Goal: Information Seeking & Learning: Find specific fact

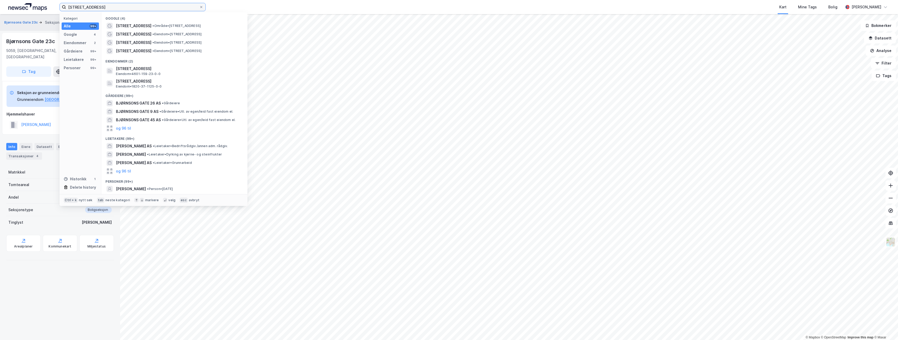
drag, startPoint x: 117, startPoint y: 9, endPoint x: 72, endPoint y: 7, distance: 45.7
click at [72, 7] on input "[STREET_ADDRESS]" at bounding box center [132, 7] width 133 height 8
type input "b"
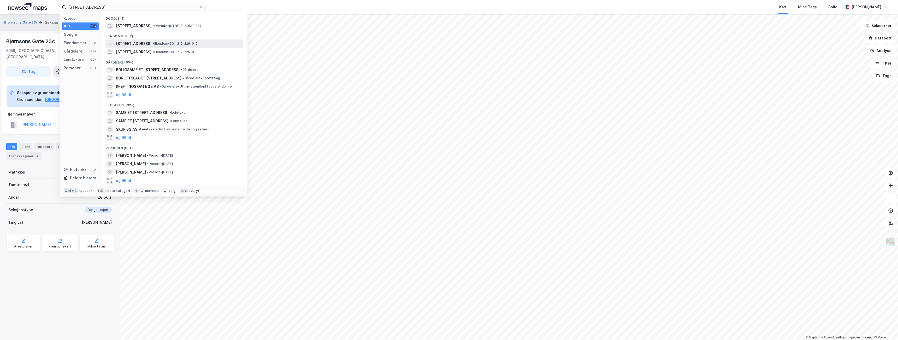
click at [151, 44] on span "[STREET_ADDRESS]" at bounding box center [133, 43] width 35 height 6
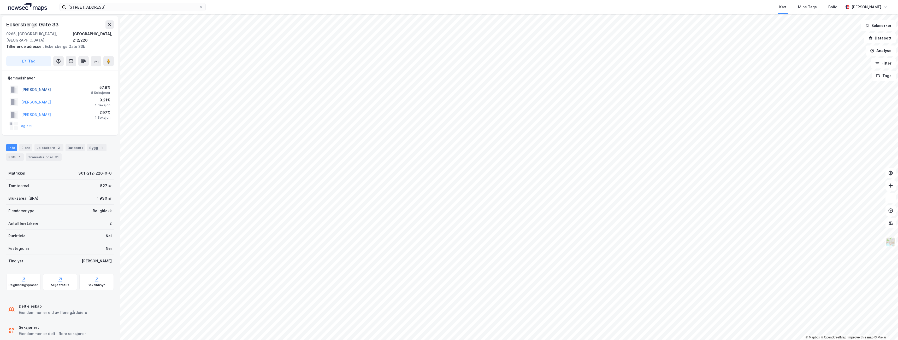
click at [0, 0] on button "[PERSON_NAME]" at bounding box center [0, 0] width 0 height 0
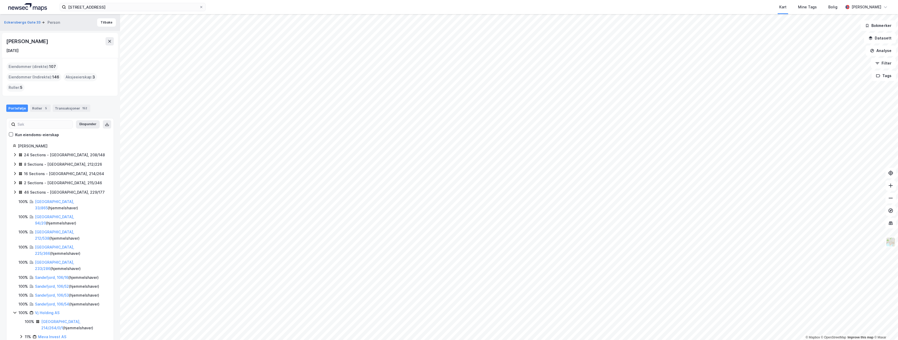
click at [55, 161] on div "8 Sections - [GEOGRAPHIC_DATA], 212/226" at bounding box center [63, 164] width 78 height 6
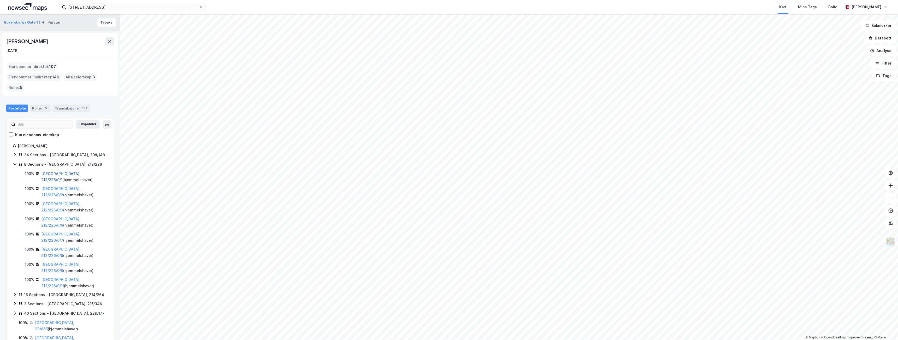
click at [66, 171] on link "[GEOGRAPHIC_DATA], 212/226/0/1" at bounding box center [60, 176] width 39 height 11
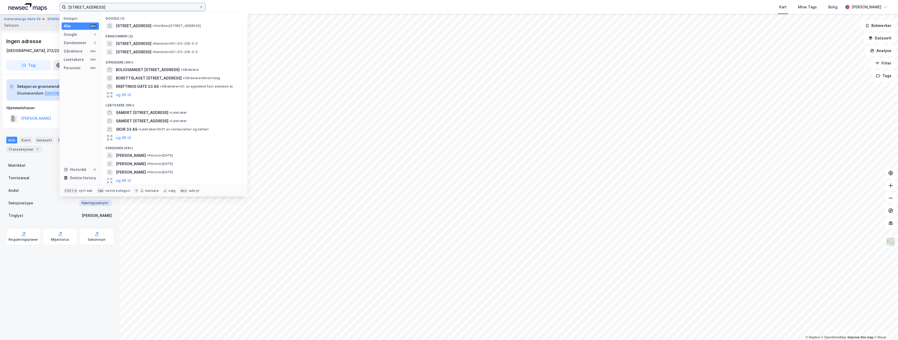
drag, startPoint x: 120, startPoint y: 8, endPoint x: 1, endPoint y: 11, distance: 119.1
click at [1, 11] on div "[STREET_ADDRESS] Kategori Alle 99+ Google 1 Eiendommer 2 Gårdeiere 99+ Leietake…" at bounding box center [449, 7] width 898 height 14
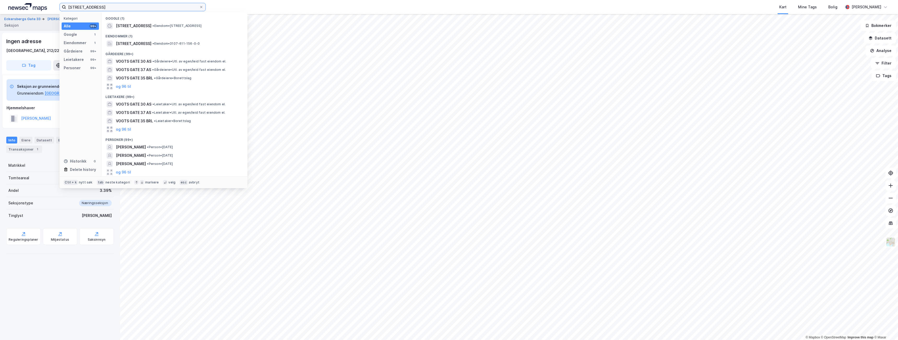
type input "[STREET_ADDRESS]"
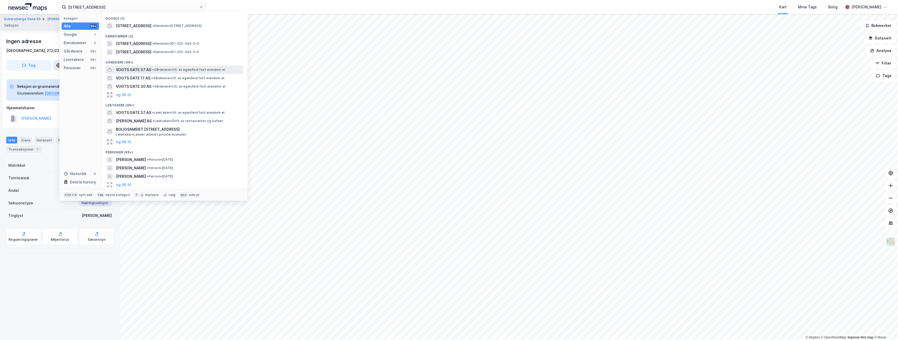
click at [155, 72] on div "VOGTS GATE 37 AS • Gårdeiere • Utl. av egen/leid fast eiendom el." at bounding box center [179, 70] width 126 height 6
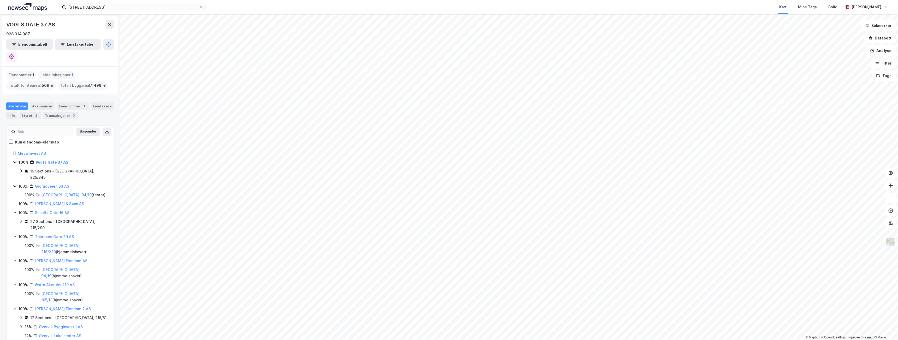
click at [64, 168] on div "19 Sections - [GEOGRAPHIC_DATA], 225/345" at bounding box center [68, 174] width 77 height 13
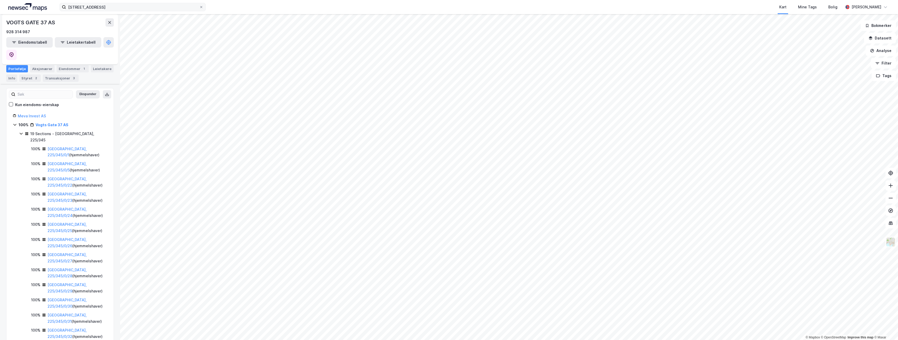
scroll to position [26, 0]
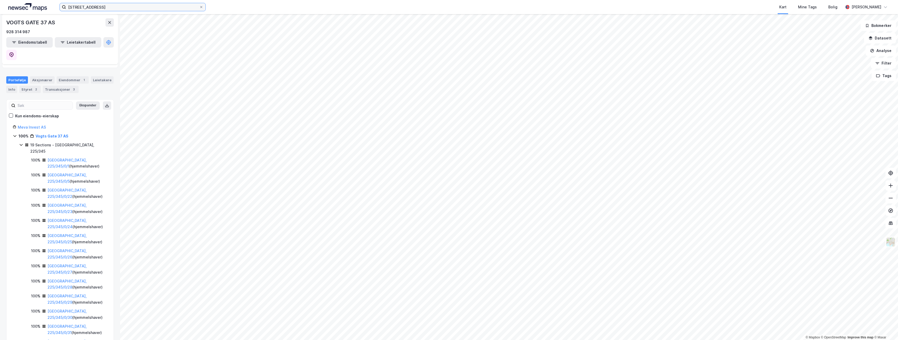
click at [120, 7] on input "[STREET_ADDRESS]" at bounding box center [132, 7] width 133 height 8
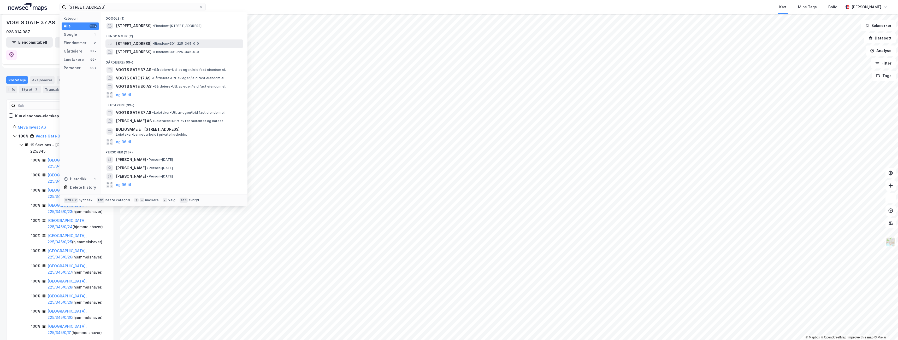
click at [151, 44] on span "[STREET_ADDRESS]" at bounding box center [133, 43] width 35 height 6
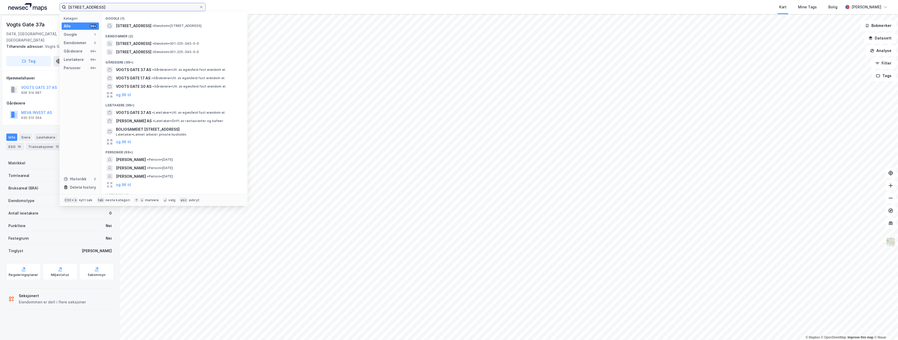
click at [123, 3] on input "[STREET_ADDRESS]" at bounding box center [132, 7] width 133 height 8
click at [142, 52] on span "[STREET_ADDRESS]" at bounding box center [133, 52] width 35 height 6
